Goal: Task Accomplishment & Management: Use online tool/utility

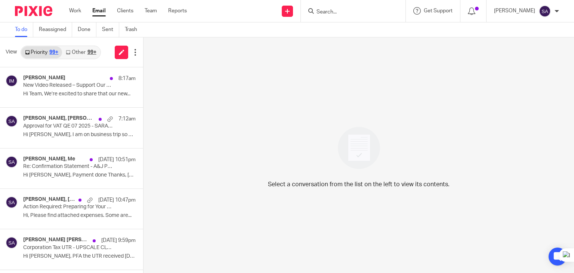
click at [73, 51] on link "Other 99+" at bounding box center [81, 52] width 38 height 12
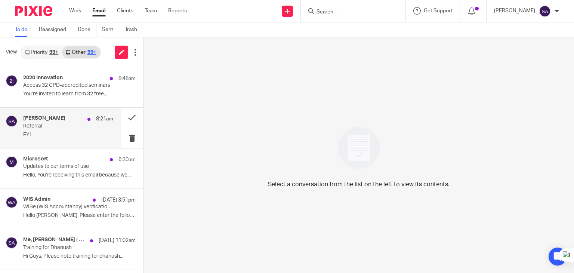
click at [46, 134] on p "FYI" at bounding box center [68, 135] width 90 height 6
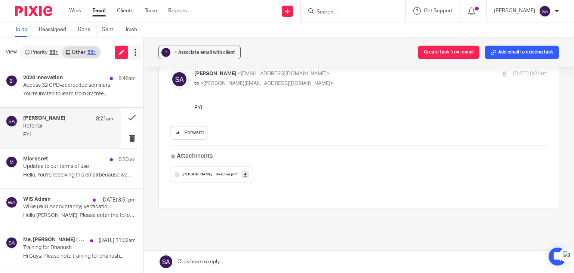
click at [134, 52] on icon at bounding box center [135, 52] width 7 height 7
drag, startPoint x: 405, startPoint y: 148, endPoint x: 277, endPoint y: 121, distance: 130.7
click at [405, 148] on div "Attachments Mohamed Ziyad _ Resume .pdf" at bounding box center [358, 163] width 377 height 37
click at [516, 13] on p "[PERSON_NAME]" at bounding box center [514, 10] width 41 height 7
click at [524, 42] on span "Email integration" at bounding box center [535, 40] width 39 height 5
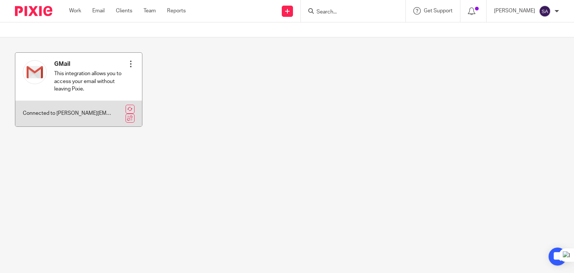
click at [128, 64] on div at bounding box center [130, 63] width 7 height 7
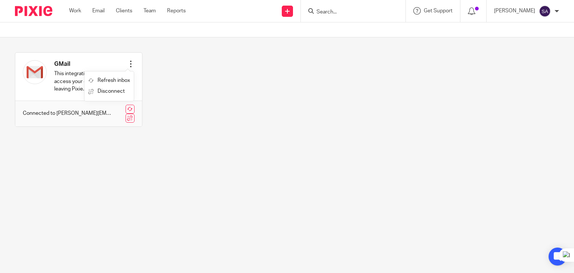
click at [158, 96] on div "GMail This integration allows you to access your email without leaving Pixie. R…" at bounding box center [281, 95] width 556 height 86
click at [81, 11] on ul "Work Email Clients Team Reports" at bounding box center [133, 10] width 128 height 7
click at [78, 10] on link "Work" at bounding box center [75, 10] width 12 height 7
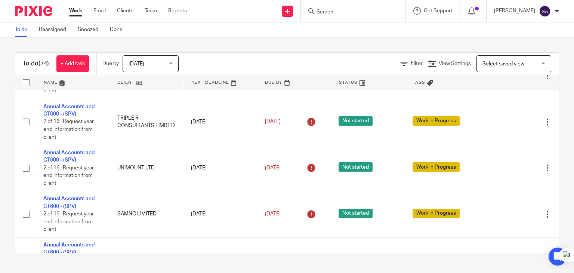
scroll to position [2780, 0]
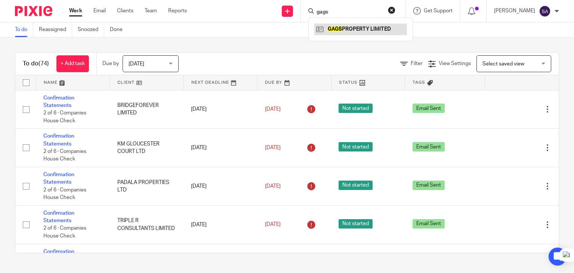
type input "gags"
click at [367, 33] on link at bounding box center [360, 29] width 93 height 11
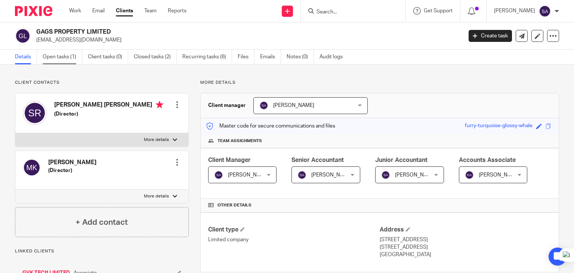
click at [62, 60] on link "Open tasks (1)" at bounding box center [63, 57] width 40 height 15
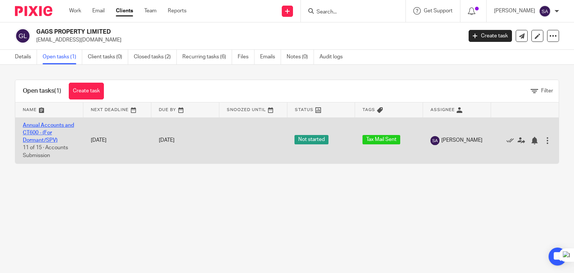
click at [40, 133] on link "Annual Accounts and CT600 - (For Dormant/SPV)" at bounding box center [48, 133] width 51 height 21
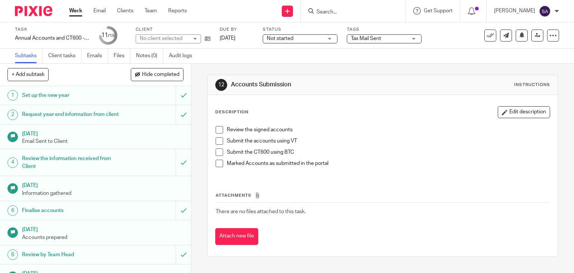
click at [368, 38] on span "Tax Mail Sent" at bounding box center [366, 38] width 30 height 5
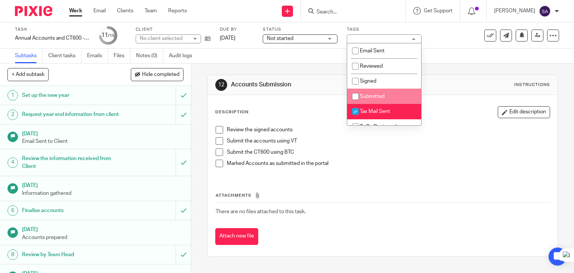
click at [370, 98] on span "Submitted" at bounding box center [372, 96] width 25 height 5
checkbox input "true"
click at [376, 108] on li "Tax Mail Sent" at bounding box center [384, 111] width 74 height 15
checkbox input "false"
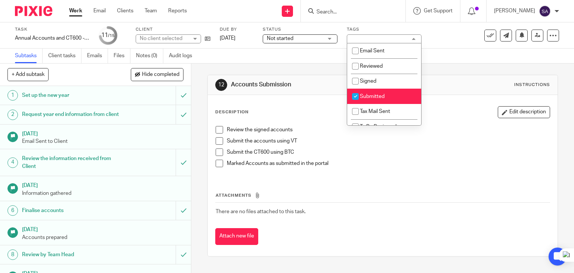
click at [471, 79] on div "12 Accounts Submission Instructions" at bounding box center [382, 85] width 335 height 12
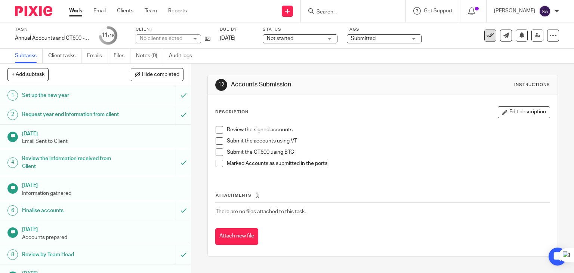
click at [487, 36] on icon at bounding box center [490, 35] width 7 height 7
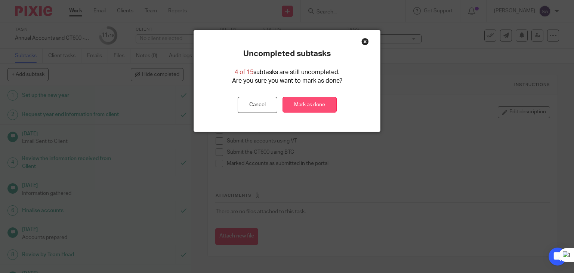
click at [295, 107] on link "Mark as done" at bounding box center [309, 105] width 54 height 16
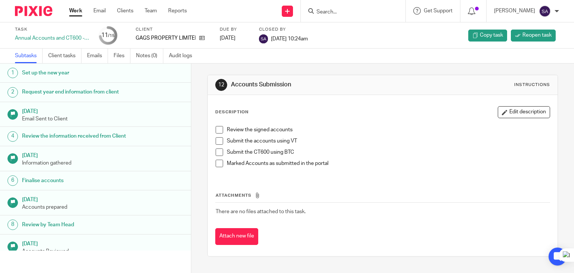
click at [335, 6] on div at bounding box center [353, 11] width 105 height 22
click at [337, 11] on input "Search" at bounding box center [349, 12] width 67 height 7
click at [343, 14] on input "Search" at bounding box center [349, 12] width 67 height 7
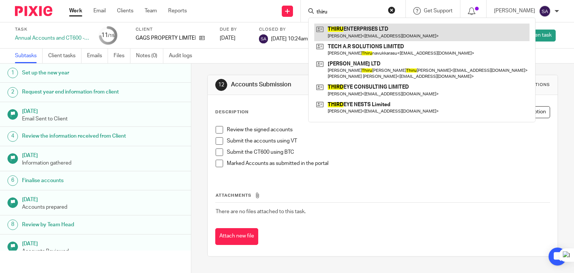
type input "thiru"
click at [372, 25] on link at bounding box center [421, 32] width 215 height 17
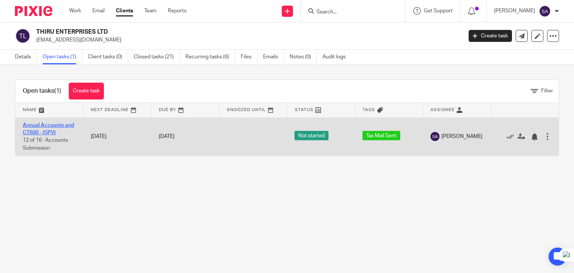
click at [30, 126] on link "Annual Accounts and CT600 - (SPV)" at bounding box center [48, 129] width 51 height 13
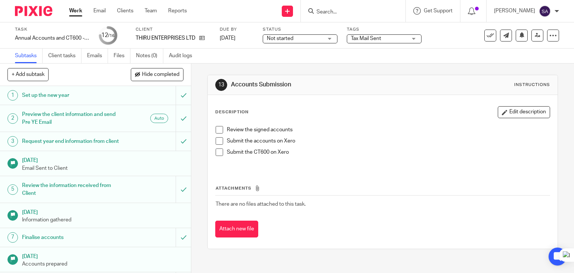
scroll to position [184, 0]
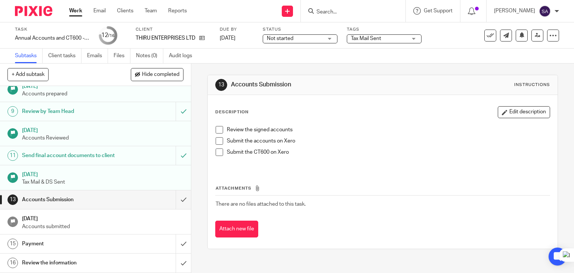
click at [379, 44] on div "Task Annual Accounts and CT600 - (SPV) Save Annual Accounts and CT600 - (SPV) 1…" at bounding box center [287, 35] width 574 height 26
click at [372, 42] on span "Tax Mail Sent" at bounding box center [379, 39] width 56 height 8
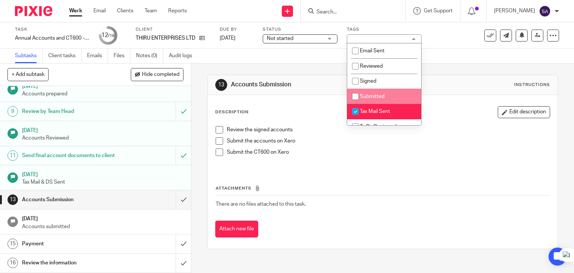
click at [377, 100] on li "Submitted" at bounding box center [384, 96] width 74 height 15
checkbox input "true"
click at [379, 108] on li "Tax Mail Sent" at bounding box center [384, 111] width 74 height 15
checkbox input "false"
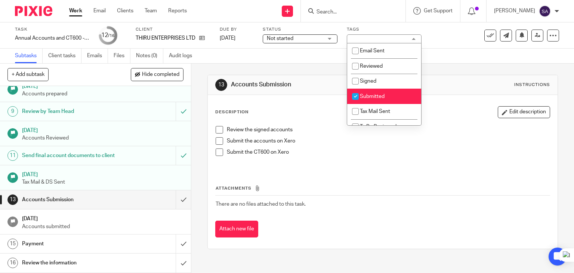
click at [421, 98] on div "Description Edit description Review the signed accounts Submit the accounts on …" at bounding box center [383, 172] width 350 height 154
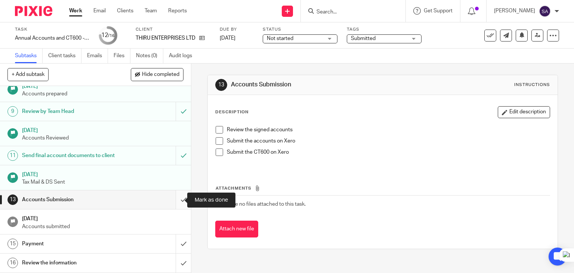
click at [175, 202] on input "submit" at bounding box center [95, 199] width 191 height 19
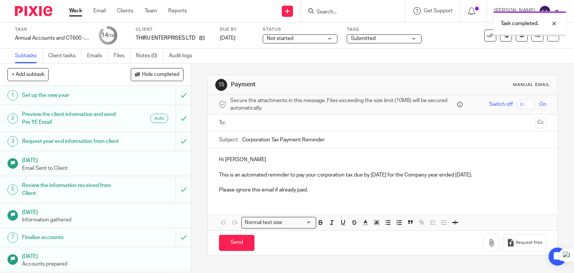
click at [487, 37] on icon at bounding box center [490, 35] width 7 height 7
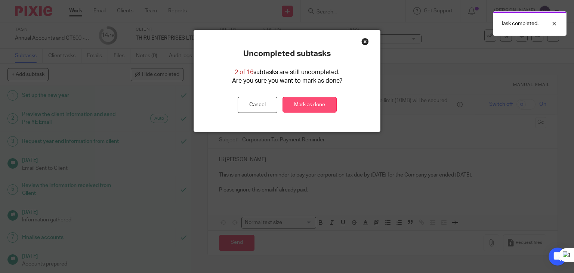
click at [310, 101] on link "Mark as done" at bounding box center [309, 105] width 54 height 16
